Goal: Information Seeking & Learning: Learn about a topic

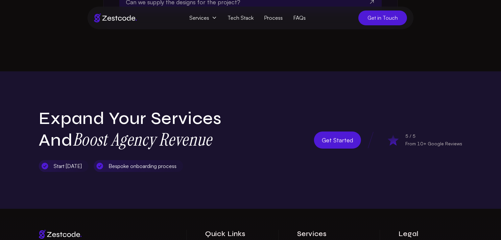
scroll to position [2073, 0]
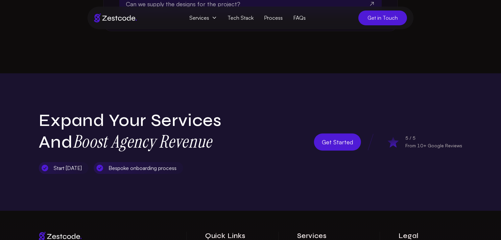
click at [342, 137] on span "Get Started" at bounding box center [337, 141] width 31 height 9
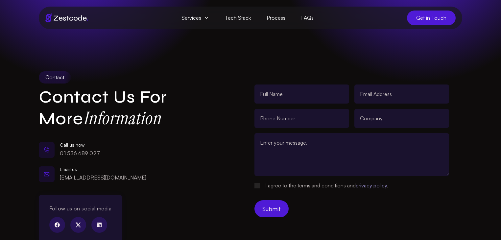
click at [198, 19] on span "Services" at bounding box center [195, 18] width 43 height 15
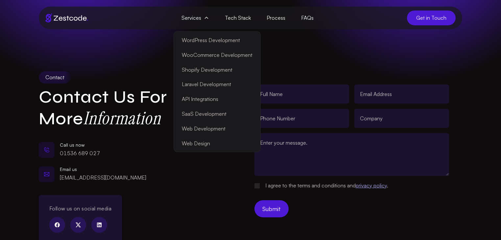
click at [212, 116] on link "SaaS Development" at bounding box center [217, 114] width 84 height 15
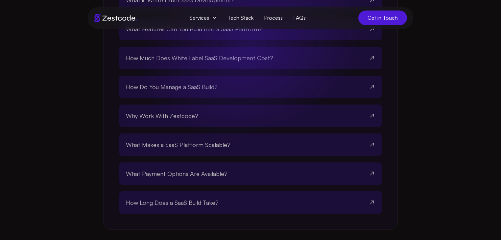
scroll to position [1317, 0]
click at [241, 62] on span "How Much Does White Label SaaS Development Cost?" at bounding box center [199, 57] width 147 height 9
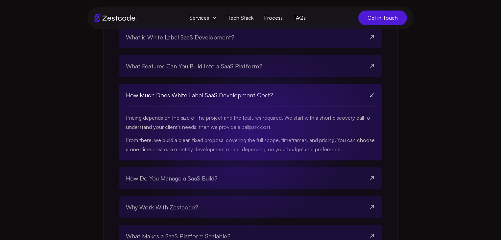
scroll to position [1205, 0]
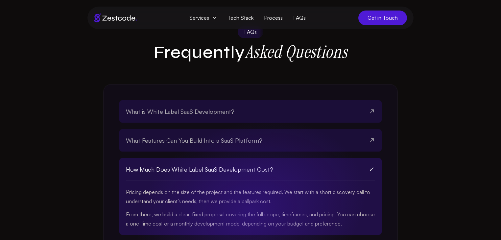
click at [233, 121] on button "What is White Label SaaS Development?" at bounding box center [250, 111] width 249 height 22
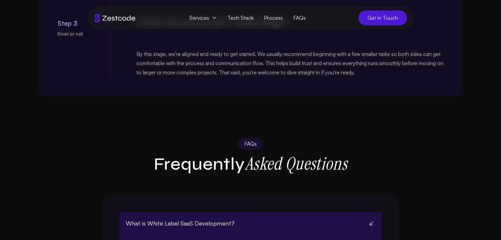
scroll to position [1088, 0]
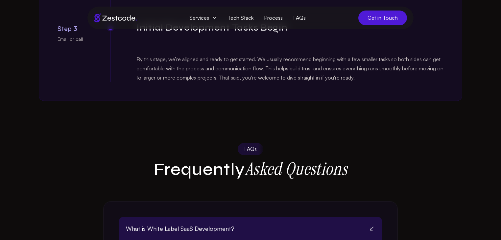
click at [230, 16] on link "Tech Stack" at bounding box center [240, 18] width 36 height 12
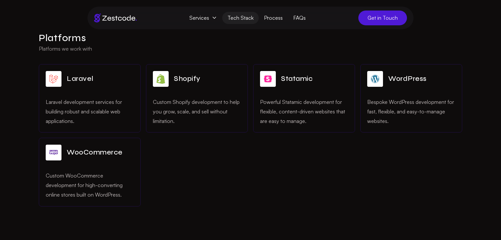
click at [210, 17] on span "Services" at bounding box center [203, 18] width 38 height 12
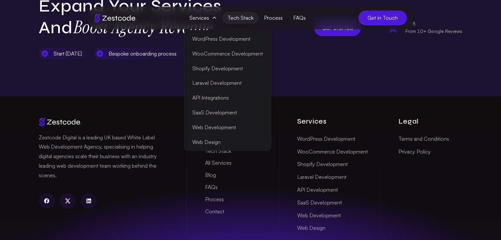
scroll to position [1036, 0]
click at [223, 130] on link "Web Development" at bounding box center [228, 127] width 84 height 15
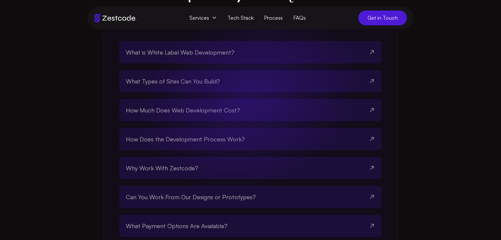
scroll to position [1261, 0]
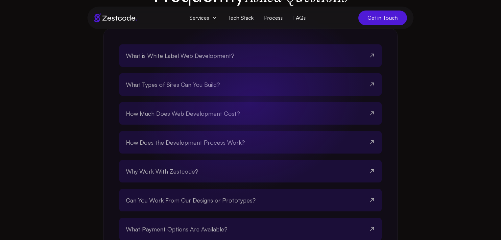
click at [226, 125] on button "How Much Does Web Development Cost?" at bounding box center [250, 113] width 249 height 22
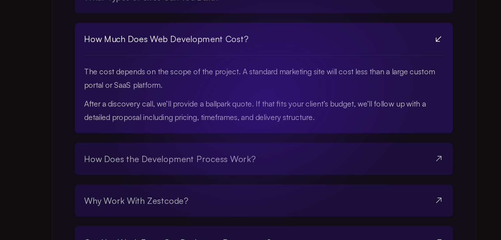
scroll to position [1301, 0]
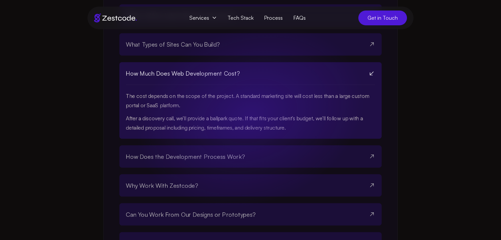
click at [216, 85] on button "How Much Does Web Development Cost?" at bounding box center [250, 73] width 249 height 23
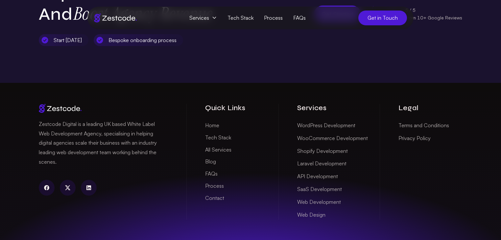
scroll to position [1657, 0]
